Goal: Task Accomplishment & Management: Use online tool/utility

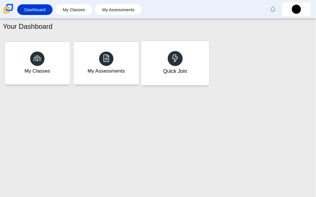
click at [177, 83] on div "Quick Join" at bounding box center [175, 63] width 68 height 44
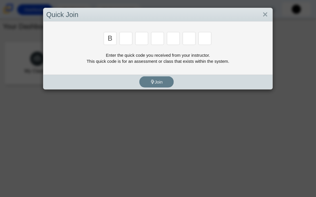
type input "b"
type input "w"
type input "8"
type input "w"
type input "z"
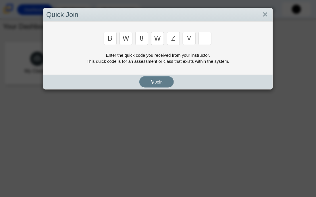
type input "m"
type input "v"
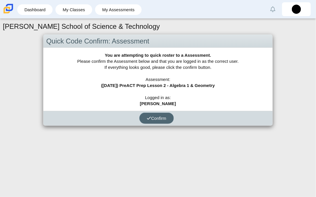
click at [154, 115] on button "Confirm" at bounding box center [157, 117] width 35 height 11
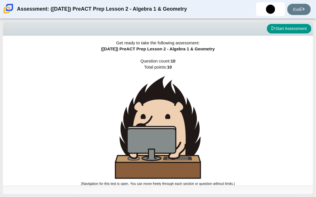
scroll to position [1, 0]
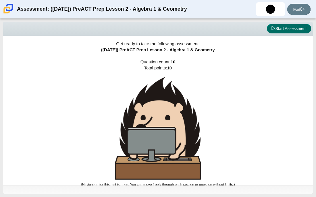
click at [297, 29] on button "Start Assessment" at bounding box center [289, 29] width 45 height 10
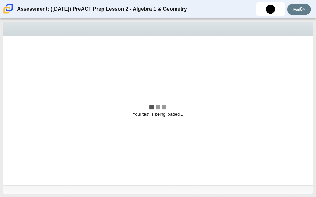
scroll to position [0, 0]
select select "bbf5d072-3e0b-44c4-9a12-6e7c9033f65b"
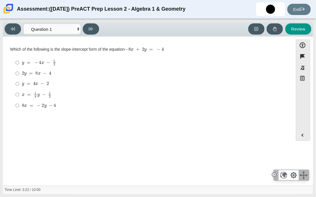
click at [53, 92] on div "x = 1 4 y − 1 2" at bounding box center [152, 94] width 261 height 6
click at [19, 92] on input "x = 1 4 y − 1 2 x = 1 4 y − 1 2" at bounding box center [18, 94] width 4 height 11
radio input "true"
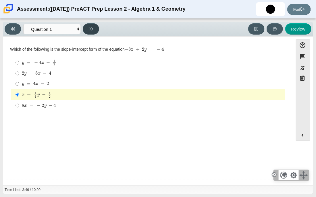
click at [87, 31] on button at bounding box center [91, 28] width 16 height 11
select select "ed62e223-81bd-4cbf-ab48-ab975844bd1f"
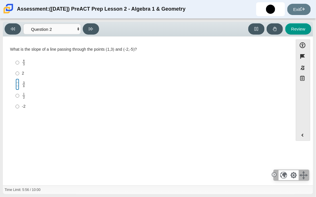
click at [18, 85] on input "3 8 3 eighths" at bounding box center [18, 84] width 4 height 11
radio input "true"
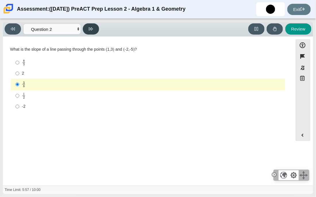
click at [93, 30] on icon at bounding box center [91, 29] width 4 height 4
select select "97f4f5fa-a52e-4fed-af51-565bfcdf47cb"
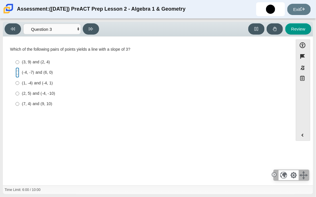
click at [16, 71] on input "(-4, -7) and (6, 0) (-4, -7) and (6, 0)" at bounding box center [18, 72] width 4 height 10
radio input "true"
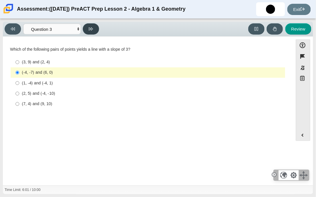
click at [91, 30] on icon at bounding box center [91, 29] width 4 height 4
select select "89427bb7-e313-4f00-988f-8b8255897029"
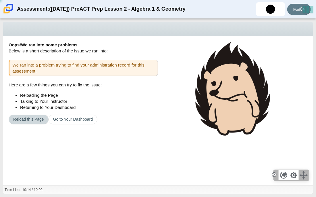
click at [22, 119] on button "Reload this Page" at bounding box center [29, 119] width 40 height 10
